Goal: Navigation & Orientation: Find specific page/section

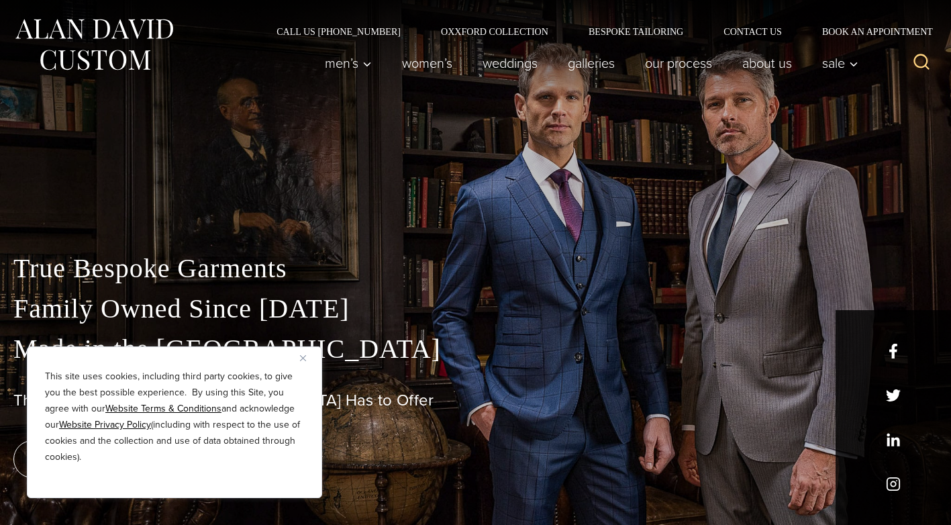
click at [318, 356] on div "This site uses cookies, including third party cookies, to give you the best pos…" at bounding box center [174, 422] width 295 height 152
click at [504, 62] on link "weddings" at bounding box center [510, 63] width 85 height 27
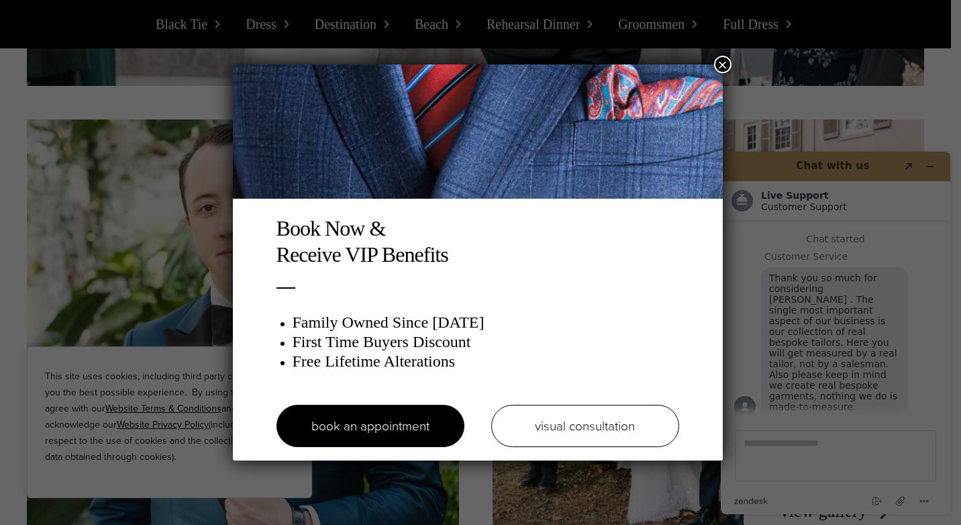
click at [724, 68] on button "×" at bounding box center [722, 64] width 17 height 17
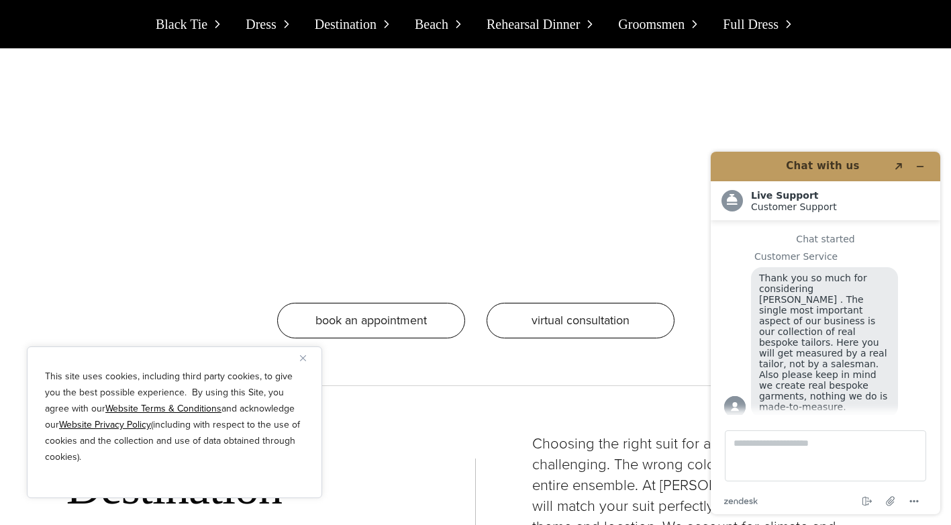
scroll to position [3558, 0]
